Goal: Complete application form

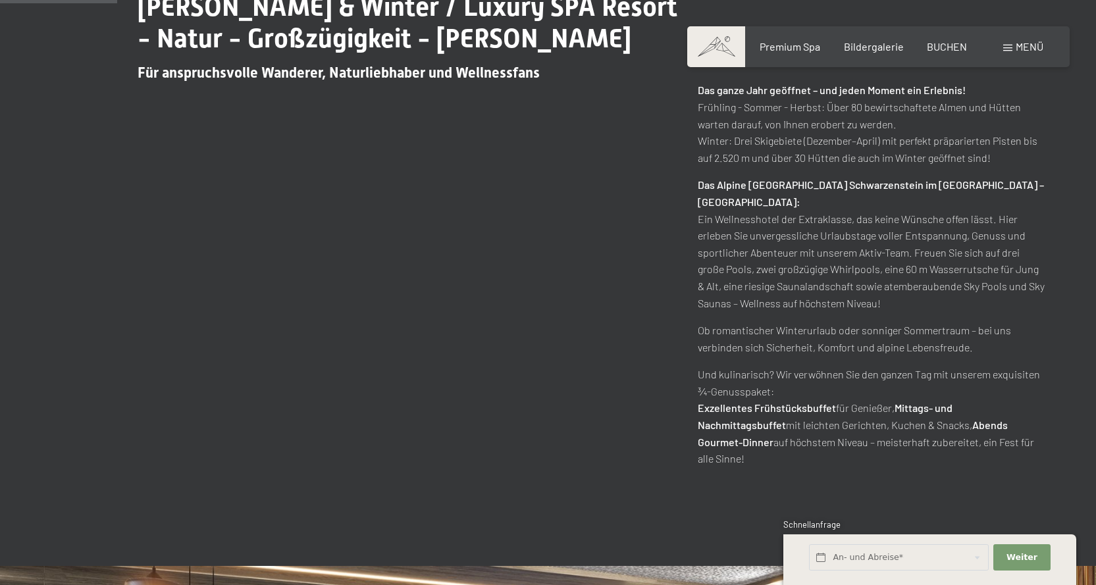
scroll to position [790, 0]
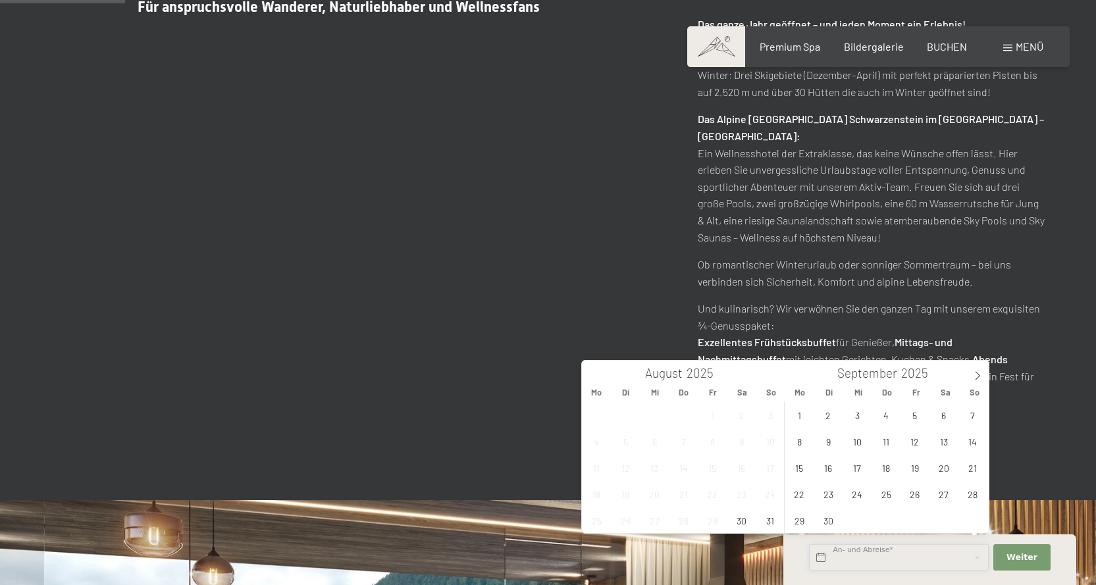
click at [847, 559] on input "text" at bounding box center [899, 558] width 180 height 27
click at [979, 380] on icon at bounding box center [977, 375] width 9 height 9
click at [859, 525] on span "29" at bounding box center [858, 521] width 26 height 26
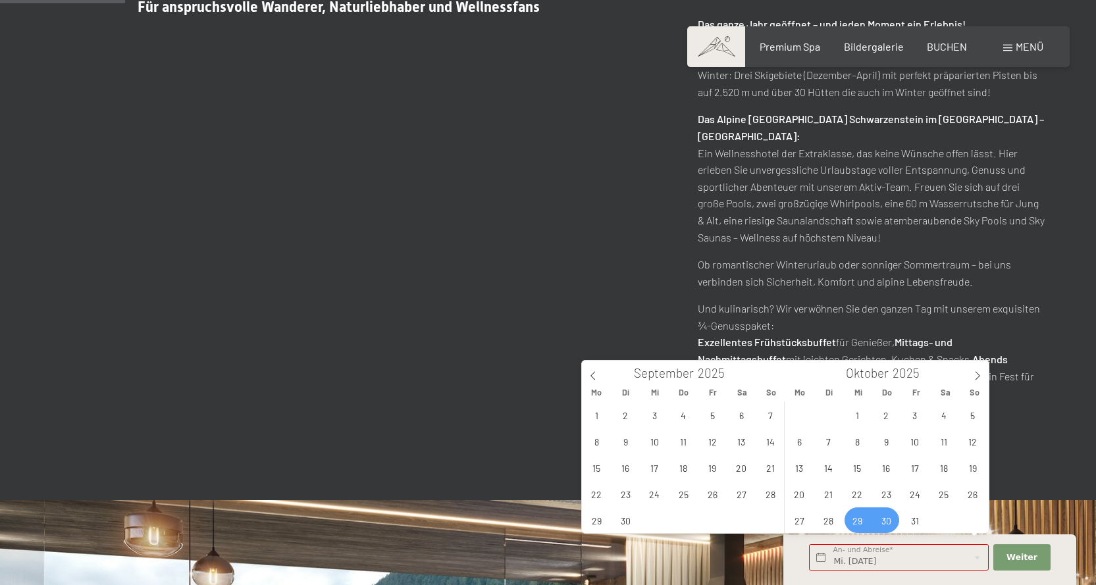
click at [879, 521] on span "30" at bounding box center [887, 521] width 26 height 26
type input "Mi. [DATE] - Do. [DATE]"
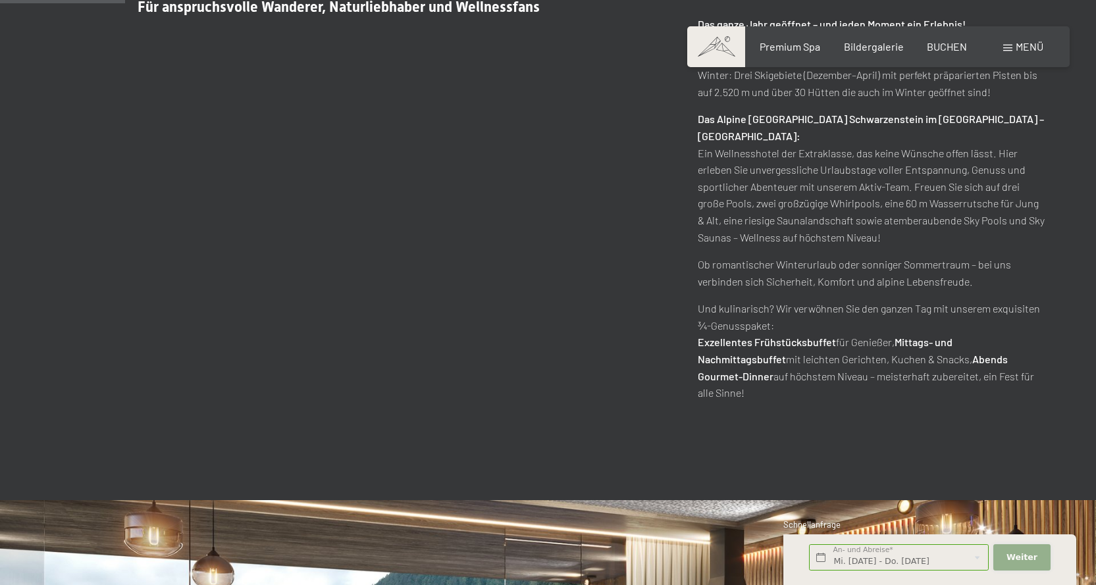
click at [1003, 560] on button "Weiter Adressfelder ausblenden" at bounding box center [1022, 558] width 57 height 27
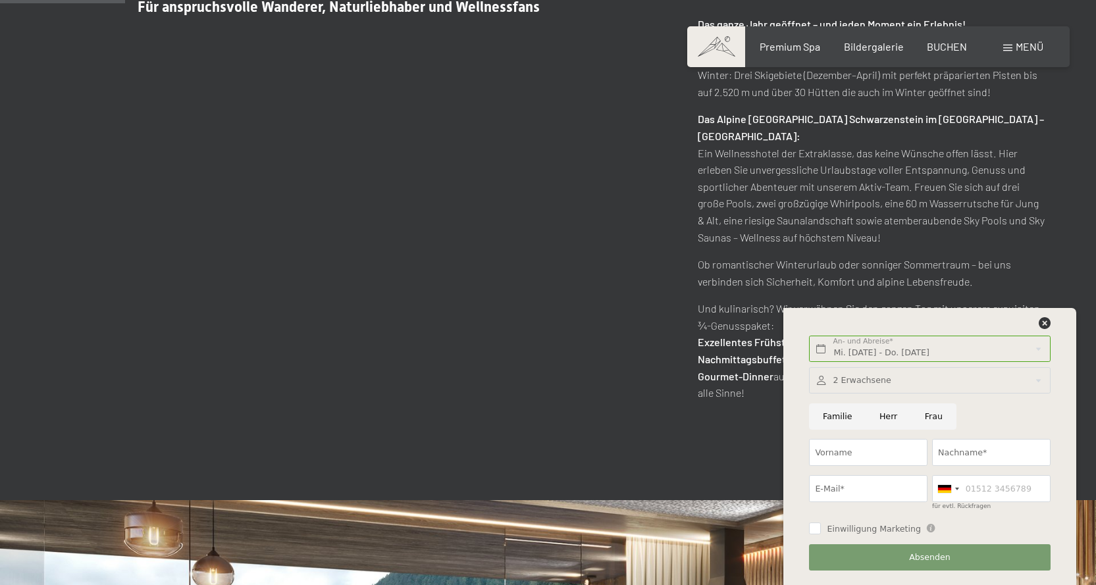
click at [923, 420] on input "Frau" at bounding box center [933, 417] width 45 height 27
radio input "true"
click at [860, 455] on input "Vorname" at bounding box center [868, 452] width 119 height 27
type input "Morena"
type input "Dagnoli"
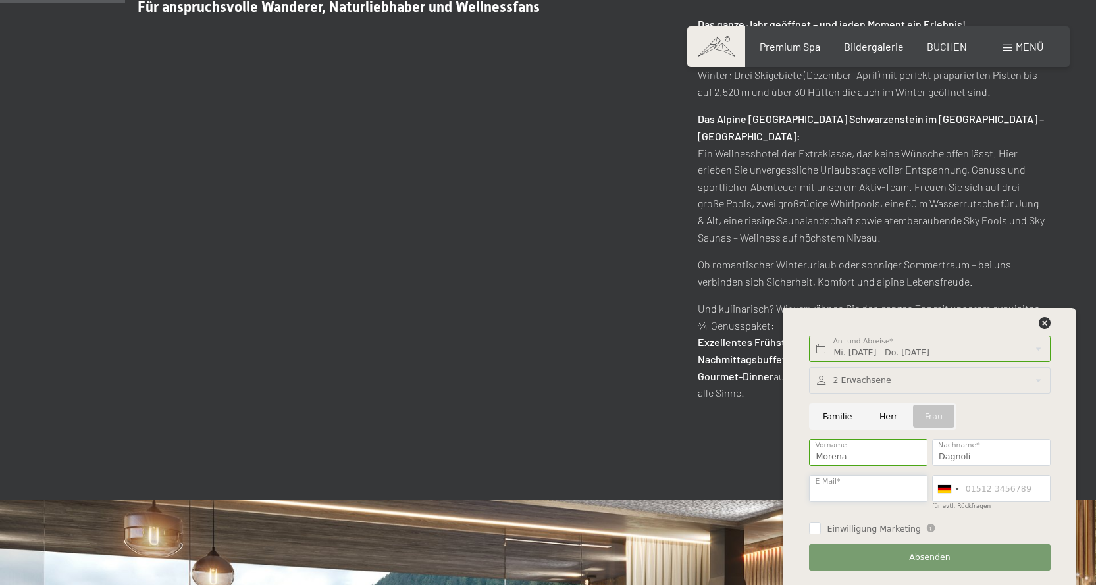
click at [847, 489] on input "E-Mail*" at bounding box center [868, 488] width 119 height 27
type input "[EMAIL_ADDRESS][DOMAIN_NAME]"
click at [957, 488] on div at bounding box center [957, 489] width 4 height 3
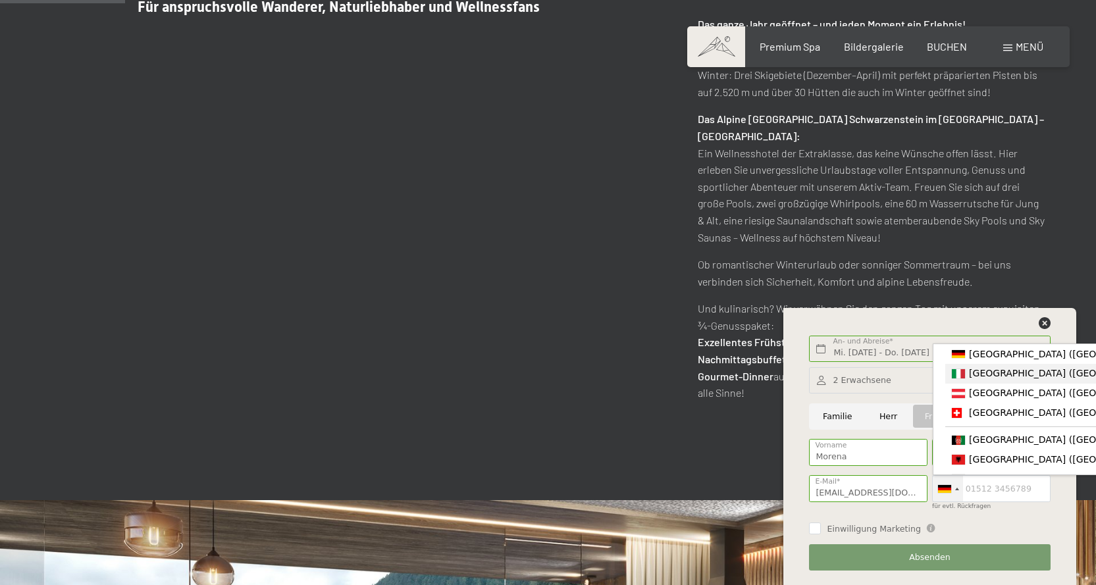
click at [973, 375] on span "[GEOGRAPHIC_DATA] ([GEOGRAPHIC_DATA])" at bounding box center [1071, 373] width 204 height 11
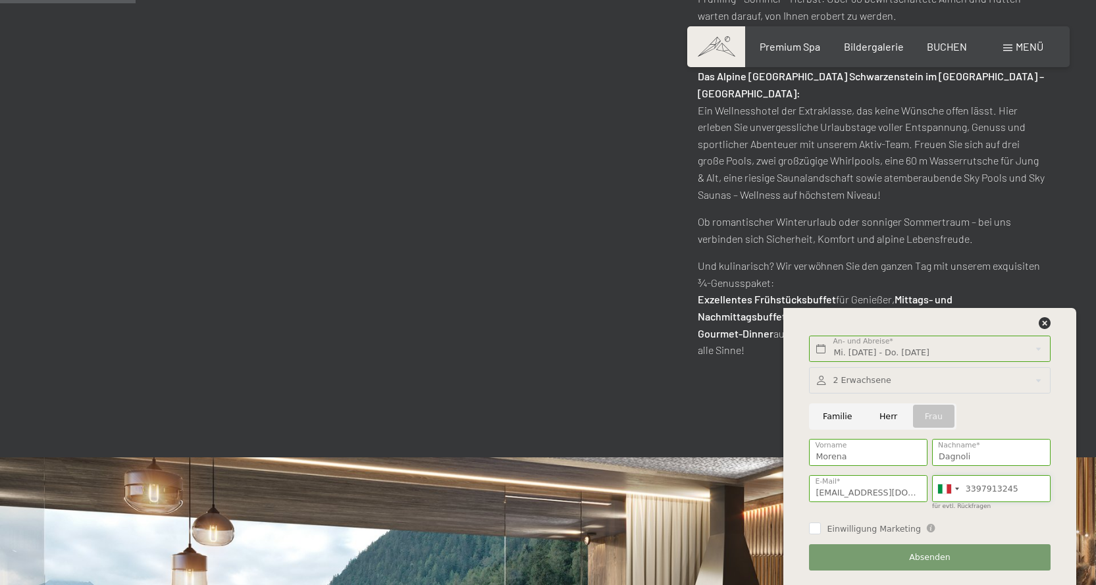
scroll to position [856, 0]
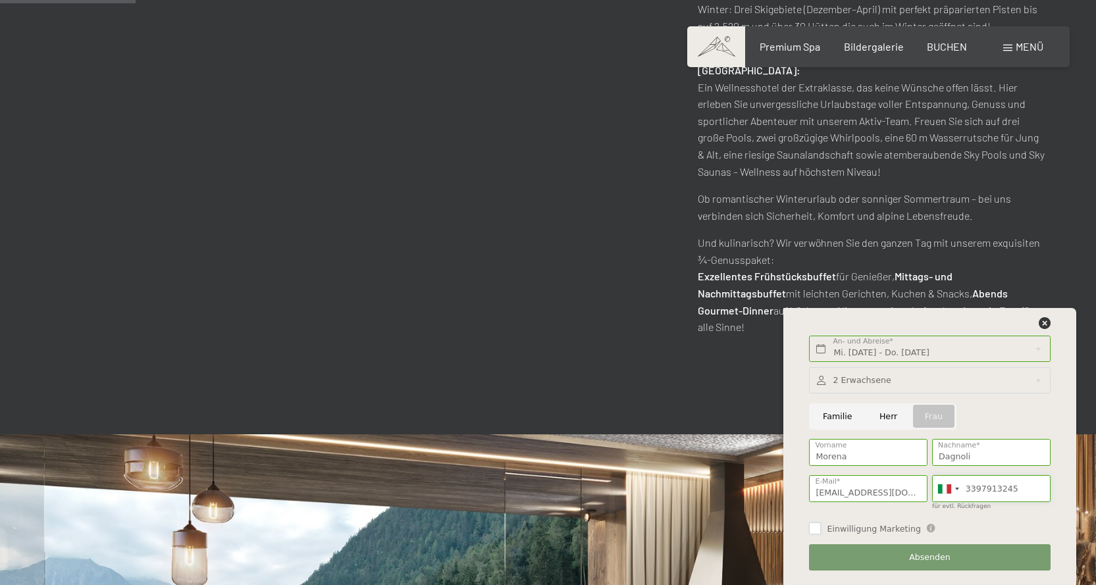
type input "3397913245"
click at [816, 529] on input "Einwilligung Marketing" at bounding box center [815, 529] width 12 height 12
checkbox input "true"
click at [913, 556] on span "Absenden" at bounding box center [929, 558] width 41 height 12
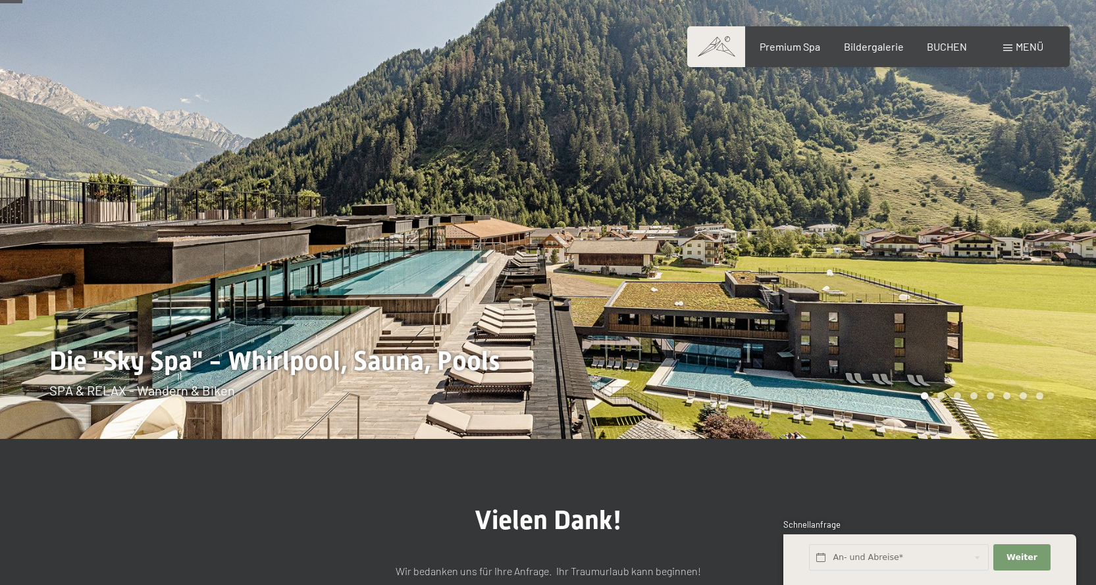
scroll to position [66, 0]
